Goal: Navigation & Orientation: Find specific page/section

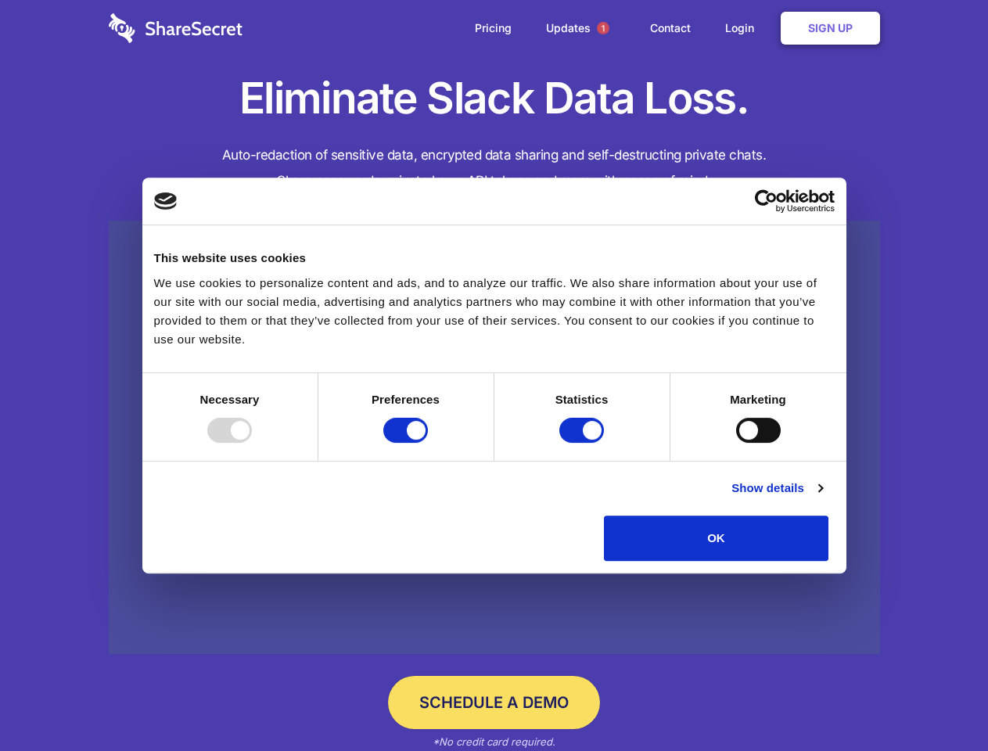
click at [252, 443] on div at bounding box center [229, 430] width 45 height 25
click at [428, 443] on input "Preferences" at bounding box center [405, 430] width 45 height 25
checkbox input "false"
click at [584, 443] on input "Statistics" at bounding box center [581, 430] width 45 height 25
checkbox input "false"
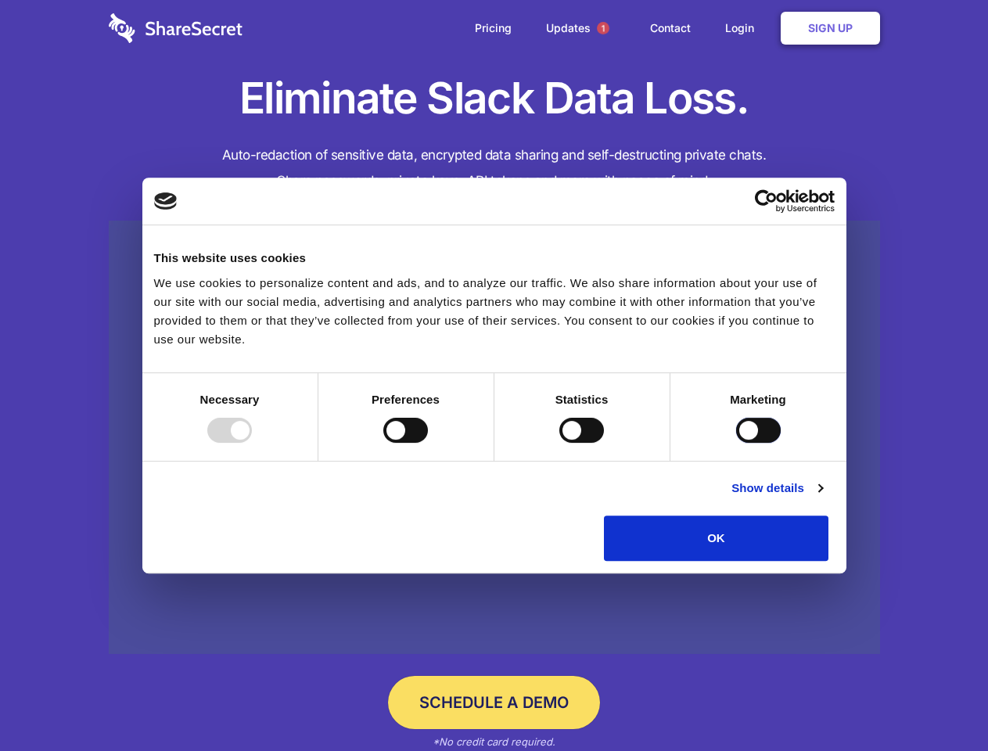
click at [736, 443] on input "Marketing" at bounding box center [758, 430] width 45 height 25
checkbox input "true"
click at [822, 498] on link "Show details" at bounding box center [777, 488] width 91 height 19
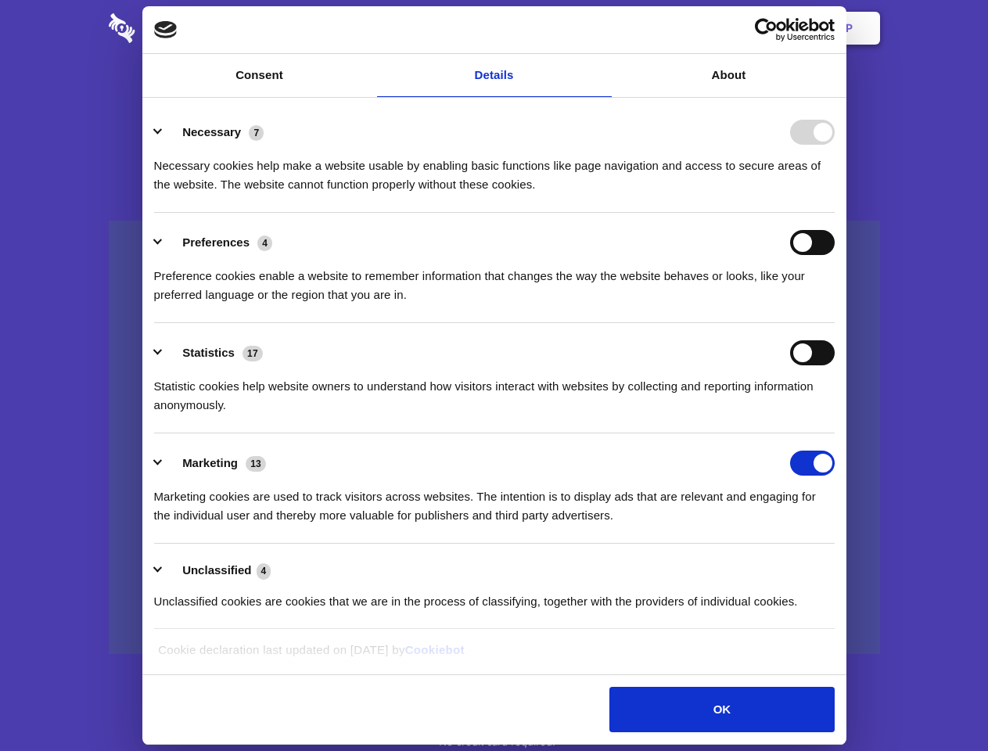
click at [835, 213] on li "Necessary 7 Necessary cookies help make a website usable by enabling basic func…" at bounding box center [494, 158] width 681 height 110
click at [602, 28] on span "1" at bounding box center [603, 28] width 13 height 13
